Goal: Task Accomplishment & Management: Use online tool/utility

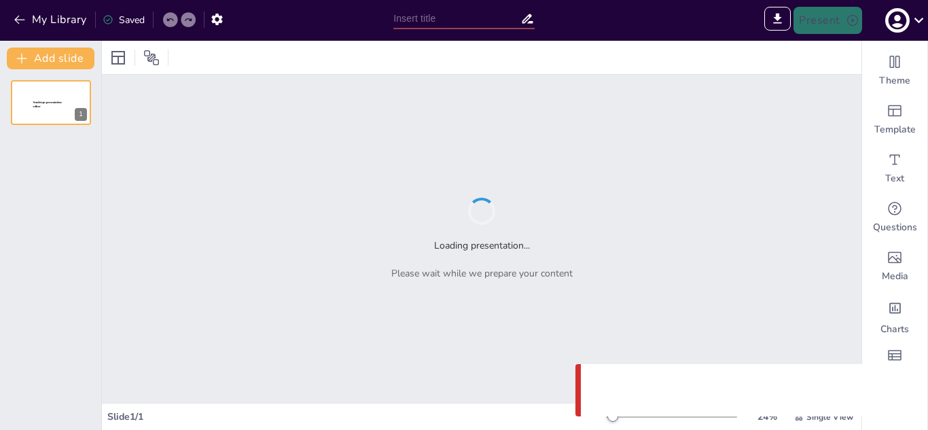
type input "Sendsteps presentation"
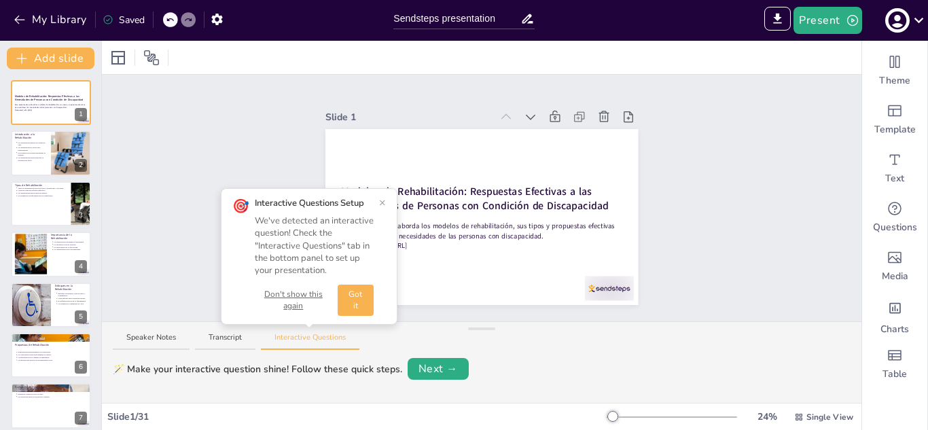
click at [378, 208] on div "🎯 Interactive Questions Setup We've detected an interactive question! Check the…" at bounding box center [309, 256] width 154 height 119
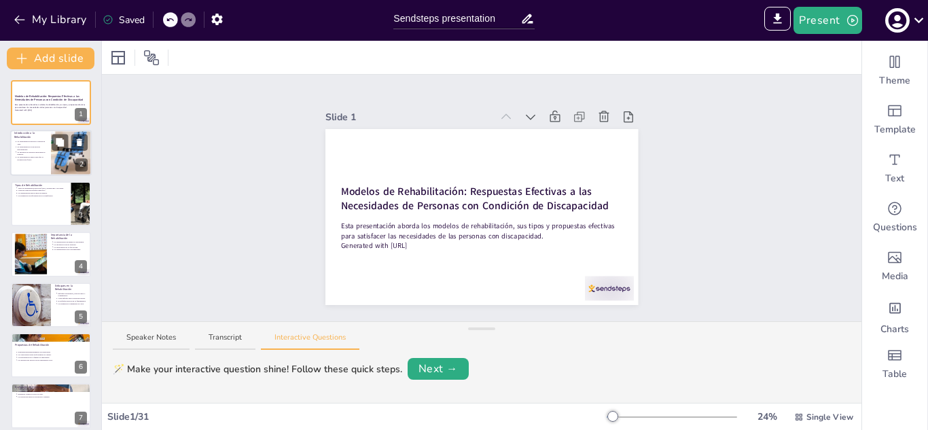
click at [71, 155] on div at bounding box center [71, 154] width 49 height 46
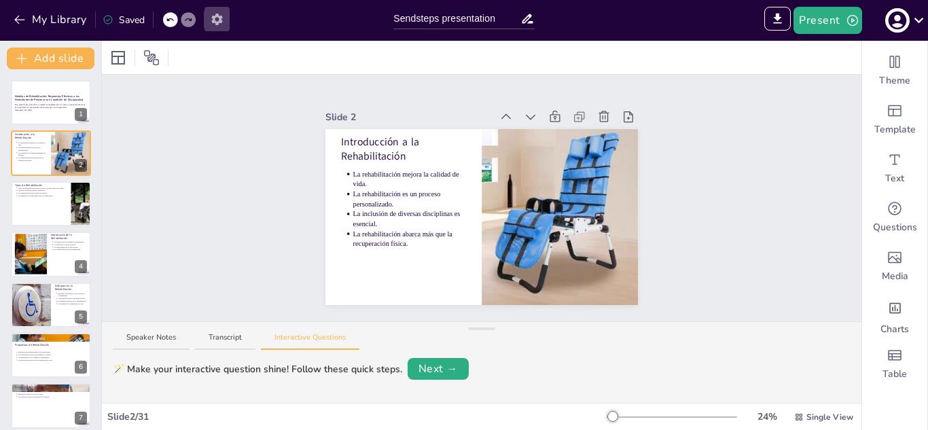
click at [220, 22] on icon "button" at bounding box center [216, 20] width 11 height 12
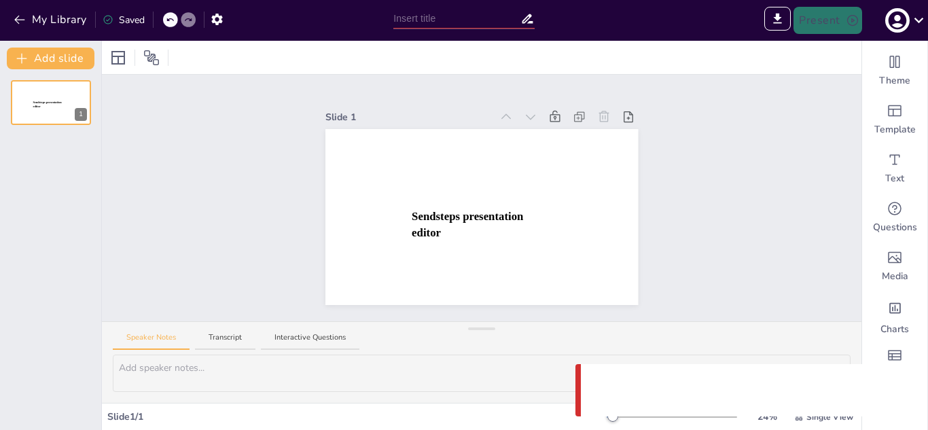
type input "Untitled presentation"
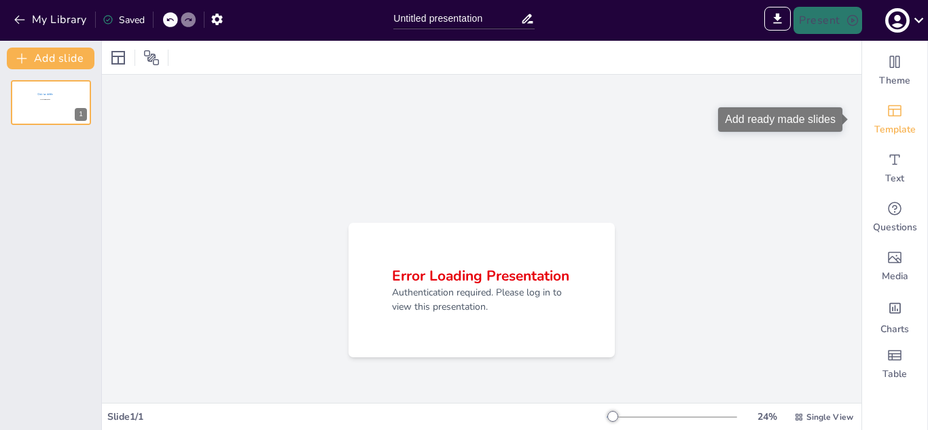
click at [887, 117] on icon "Add ready made slides" at bounding box center [895, 111] width 16 height 16
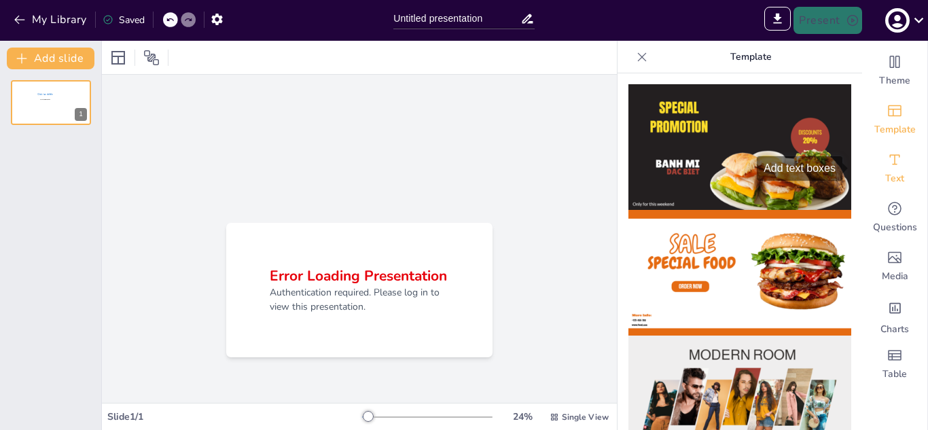
drag, startPoint x: 850, startPoint y: 123, endPoint x: 858, endPoint y: 150, distance: 28.4
click at [539, 213] on div "Error Loading Presentation Authentication required. Please log in to view this …" at bounding box center [359, 290] width 515 height 430
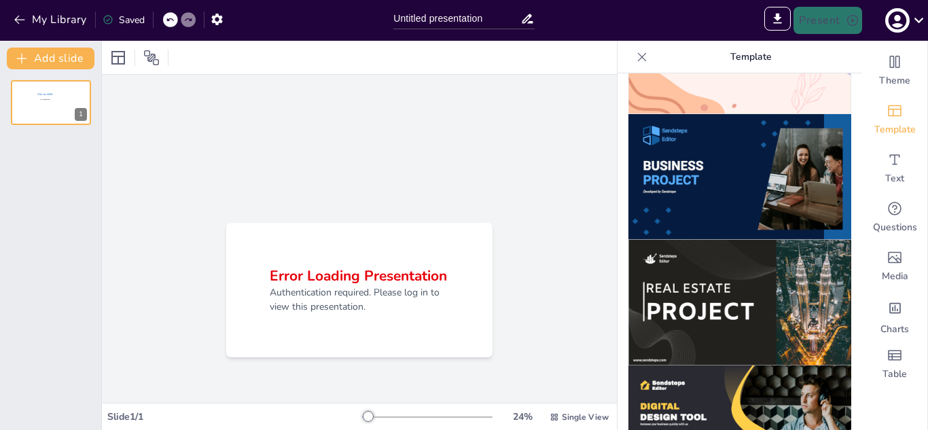
scroll to position [1370, 0]
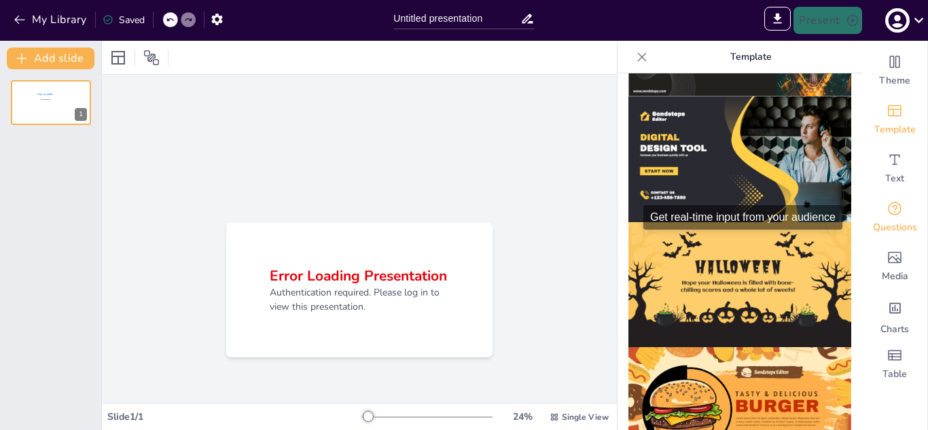
click at [890, 207] on icon "Get real-time input from your audience" at bounding box center [895, 209] width 16 height 16
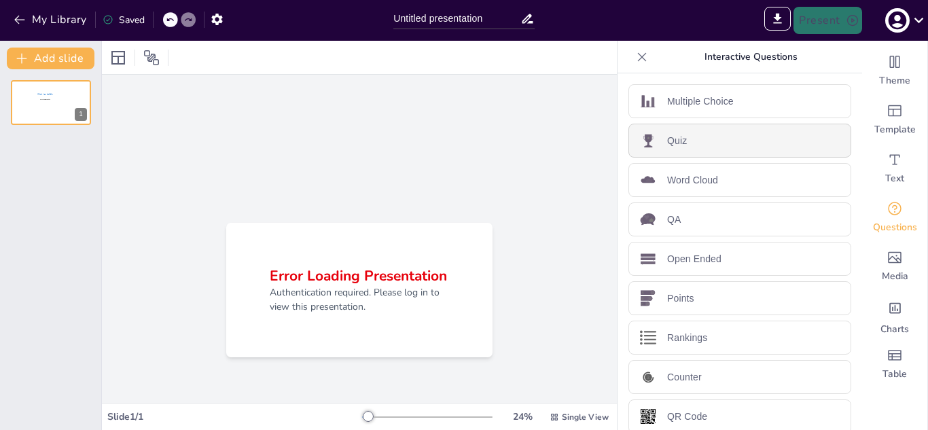
click at [697, 136] on div "Quiz" at bounding box center [740, 141] width 223 height 34
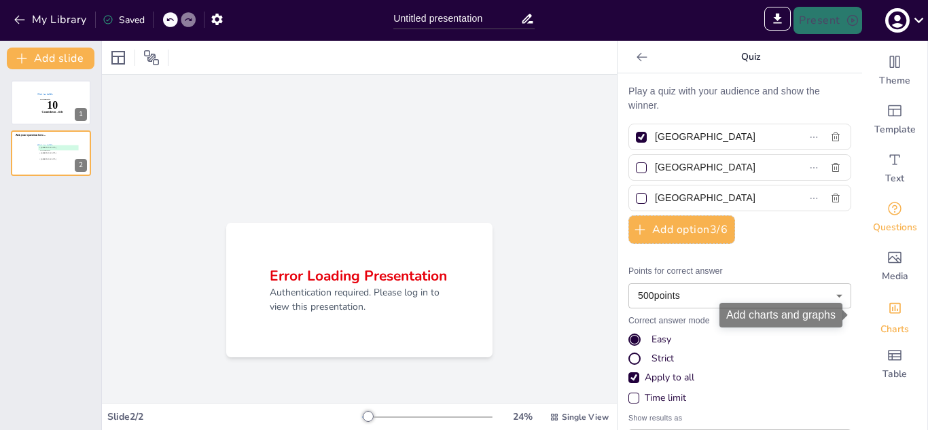
click at [888, 315] on div "Add charts and graphs" at bounding box center [895, 306] width 14 height 24
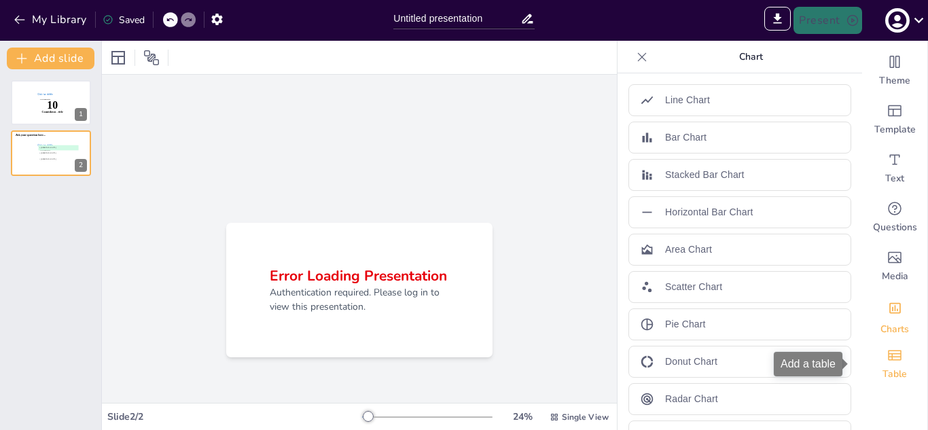
click at [900, 372] on div "Table" at bounding box center [895, 364] width 65 height 49
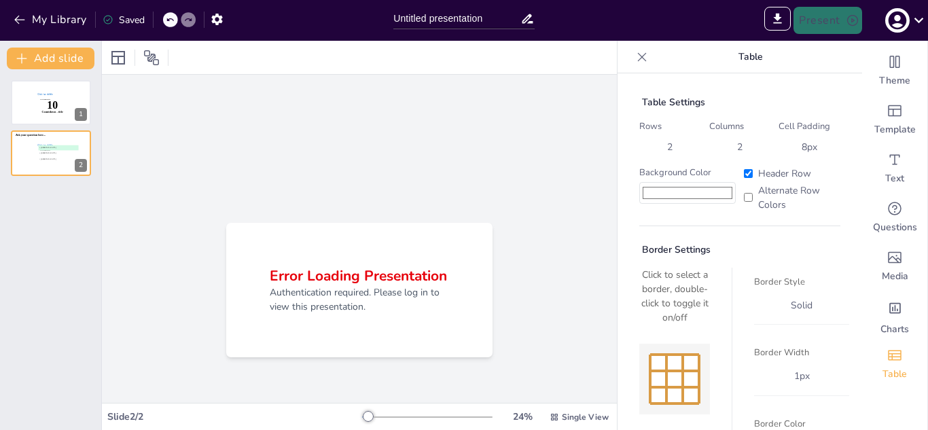
click at [638, 56] on icon at bounding box center [642, 56] width 9 height 9
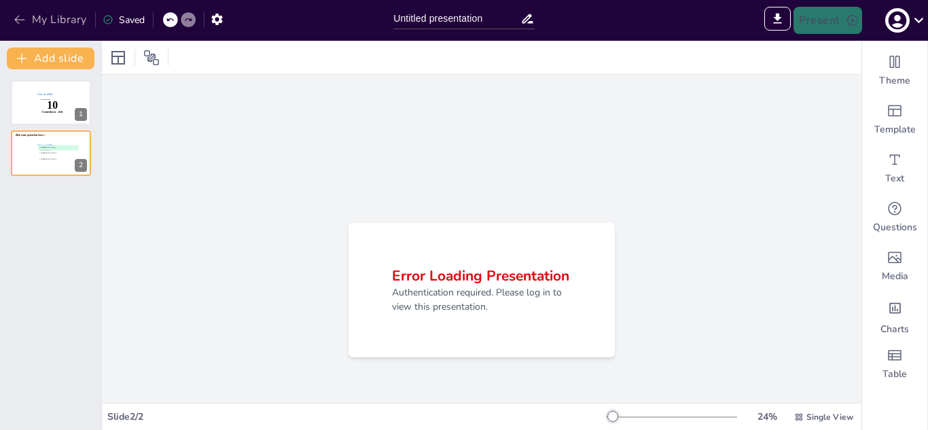
click at [31, 14] on button "My Library" at bounding box center [51, 20] width 82 height 22
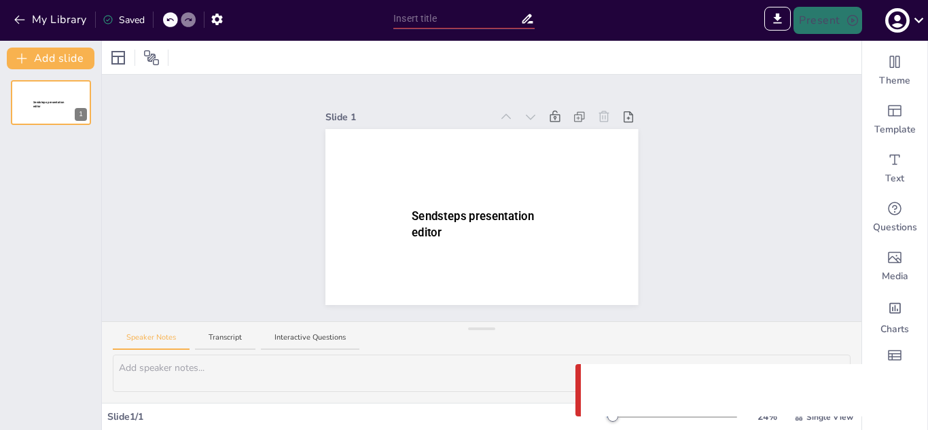
type input "Untitled presentation"
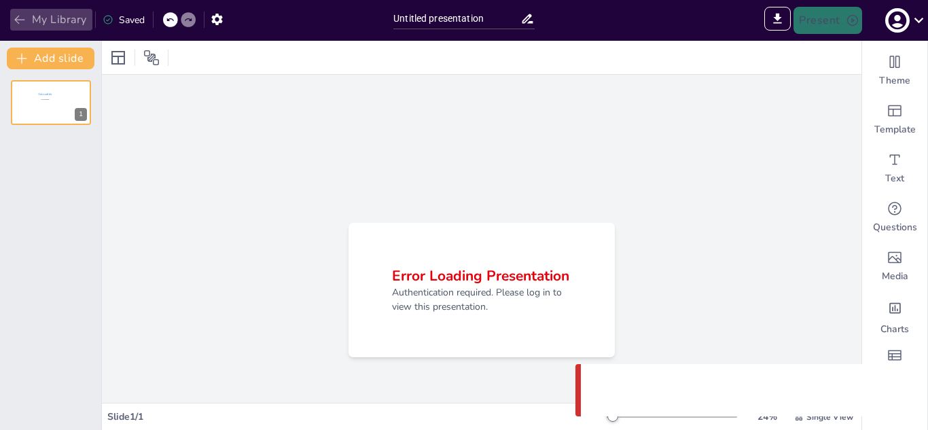
click at [20, 21] on icon "button" at bounding box center [20, 20] width 14 height 14
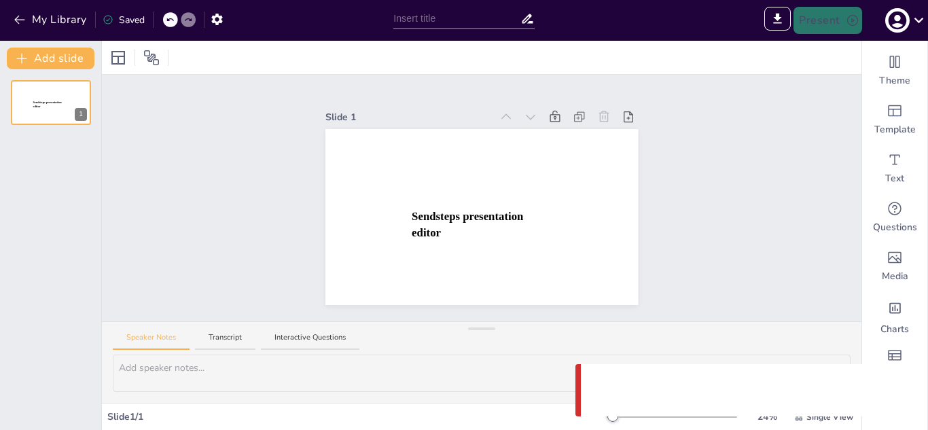
type input "Untitled presentation"
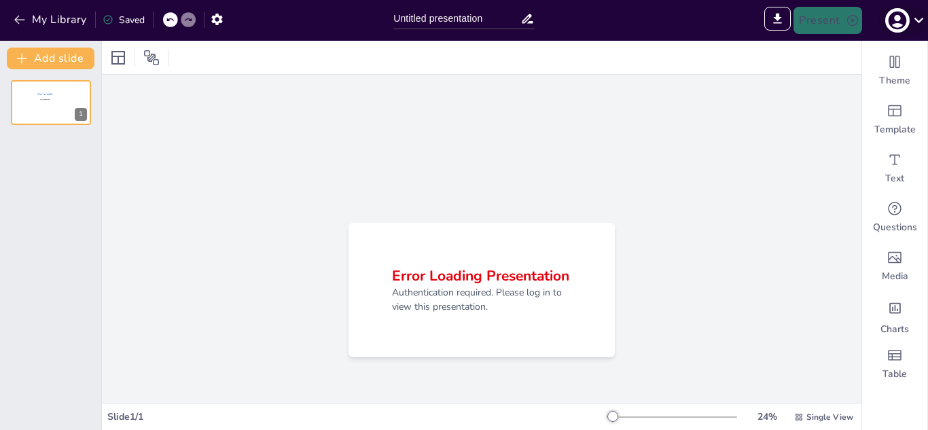
click at [920, 12] on icon at bounding box center [919, 20] width 18 height 18
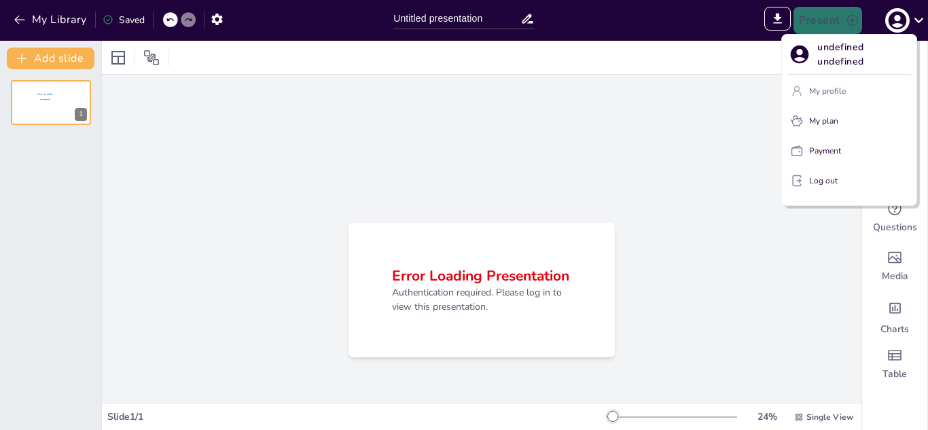
click at [833, 97] on button "My profile" at bounding box center [850, 91] width 124 height 22
